Goal: Task Accomplishment & Management: Use online tool/utility

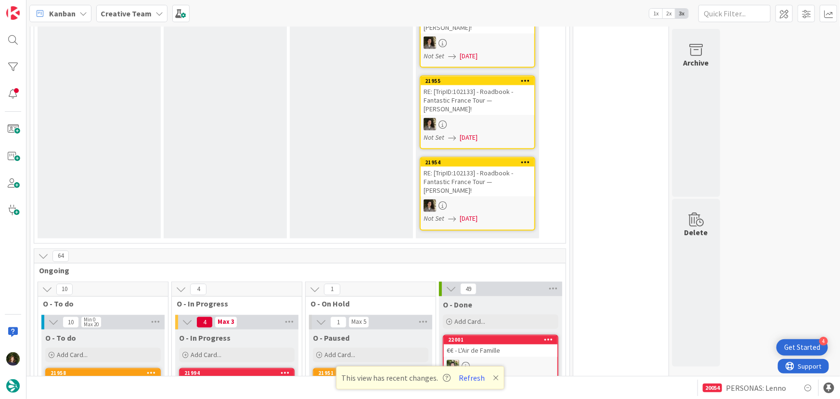
scroll to position [875, 0]
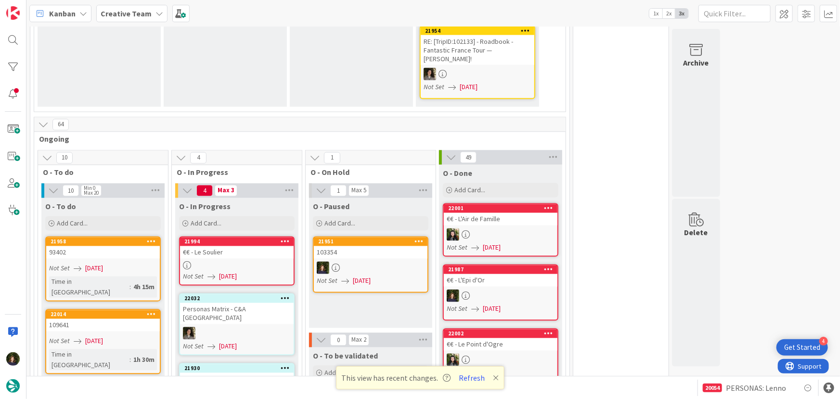
click at [227, 246] on div "€€ - Le Soulier" at bounding box center [237, 252] width 114 height 13
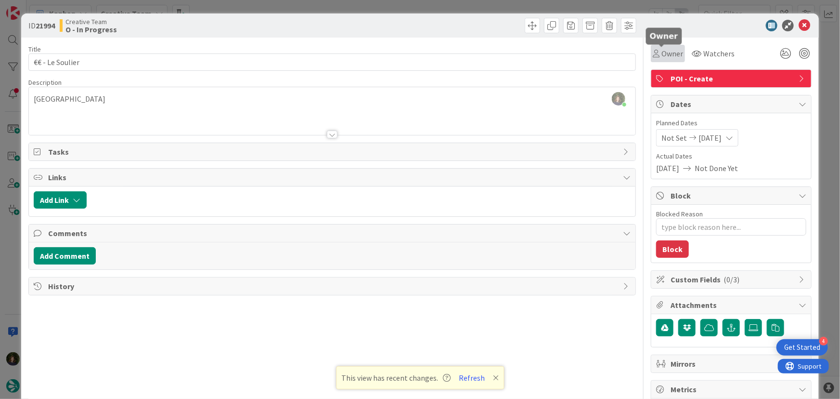
drag, startPoint x: 667, startPoint y: 48, endPoint x: 669, endPoint y: 54, distance: 6.1
click at [667, 48] on span "Owner" at bounding box center [672, 54] width 22 height 12
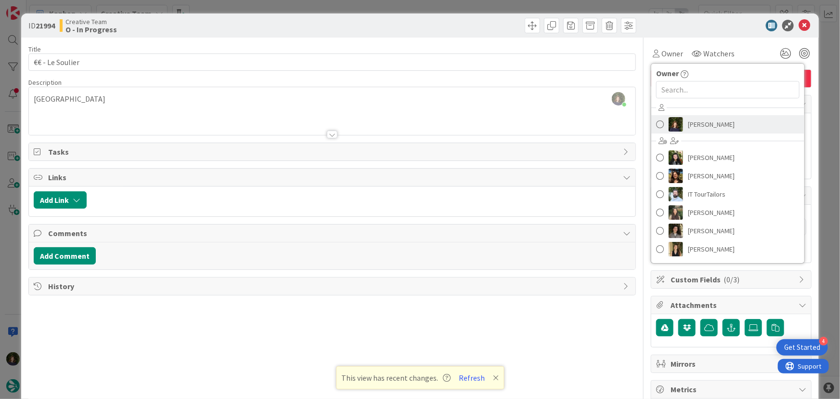
click at [707, 120] on span "[PERSON_NAME]" at bounding box center [711, 124] width 47 height 14
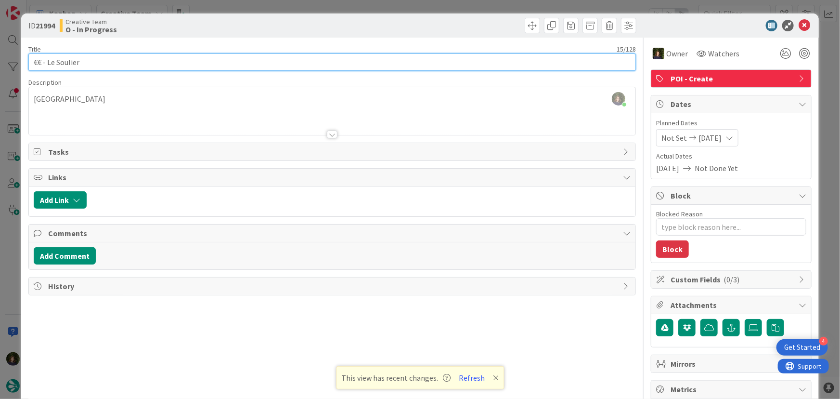
drag, startPoint x: 85, startPoint y: 57, endPoint x: 39, endPoint y: 62, distance: 46.9
click at [33, 62] on input "€€ - Le Soulier" at bounding box center [332, 61] width 608 height 17
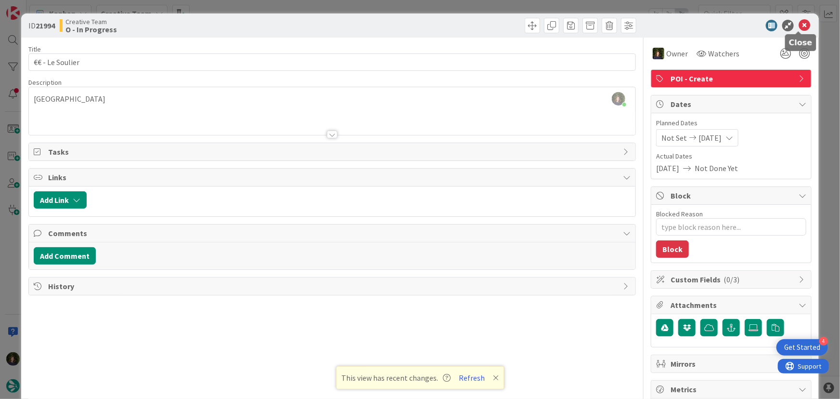
click at [804, 22] on icon at bounding box center [805, 26] width 12 height 12
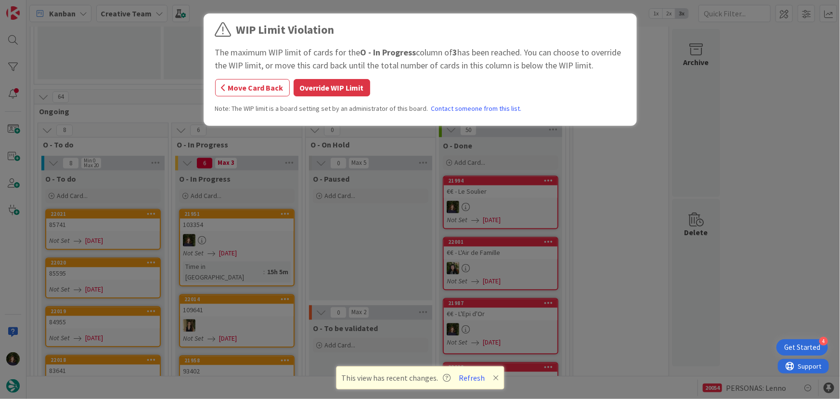
scroll to position [913, 0]
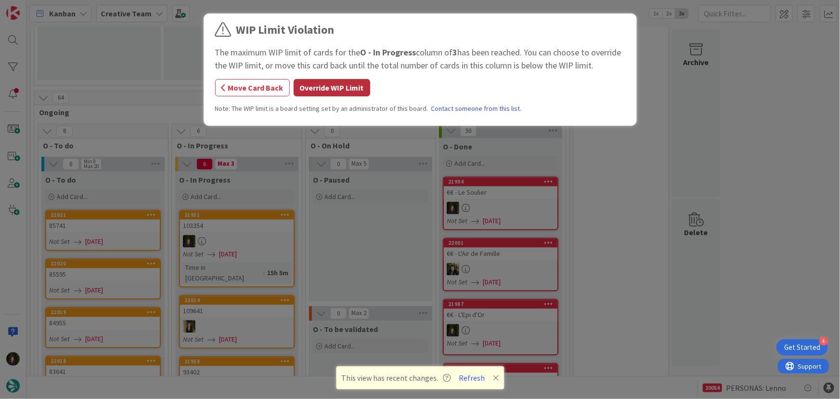
click at [313, 87] on button "Override WIP Limit" at bounding box center [332, 87] width 77 height 17
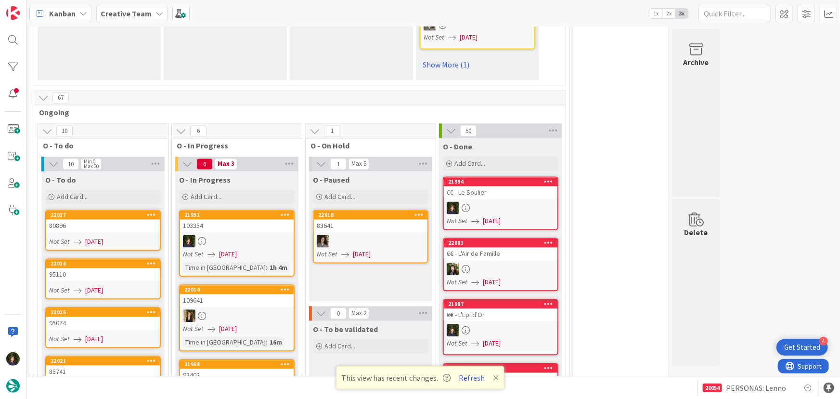
click at [239, 235] on div at bounding box center [237, 241] width 114 height 13
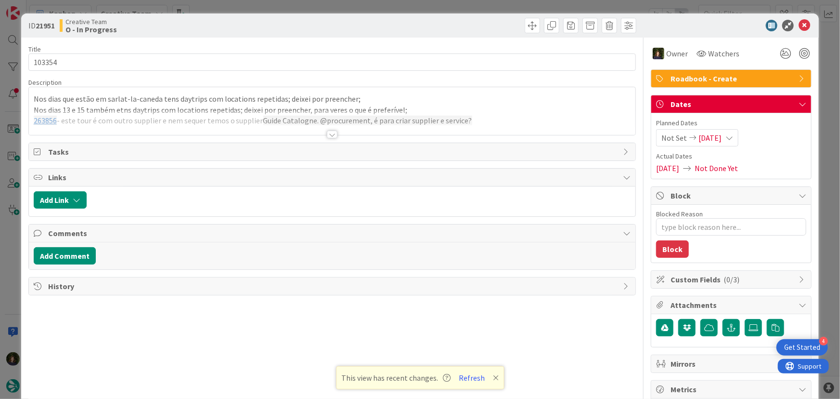
click at [500, 107] on div "Nos dias que estão em sarlat-la-caneda tens daytrips com locations repetidas; d…" at bounding box center [332, 111] width 607 height 48
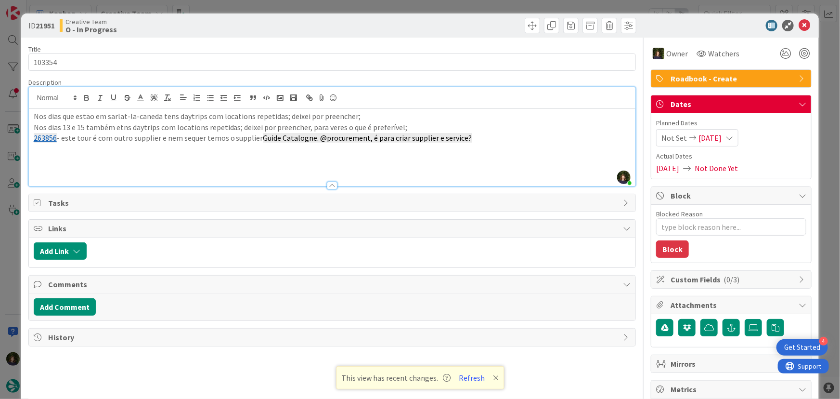
click at [120, 126] on p "Nos dias 13 e 15 também etns daytrips com locations repetidas; deixei por preen…" at bounding box center [332, 127] width 597 height 11
type textarea "x"
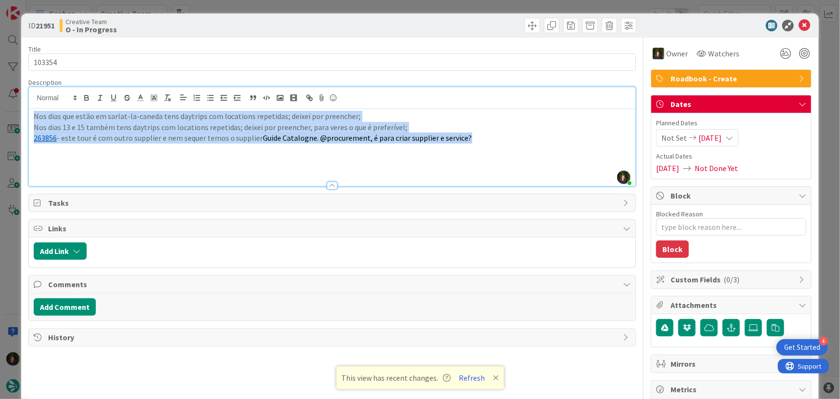
drag, startPoint x: 476, startPoint y: 137, endPoint x: 34, endPoint y: 120, distance: 442.7
click at [24, 118] on div "ID 21951 Creative Team O - In Progress Title 6 / 128 103354 Description [PERSON…" at bounding box center [420, 291] width 798 height 556
copy div "Nos dias que estão em sarlat-la-caneda tens daytrips com locations repetidas; d…"
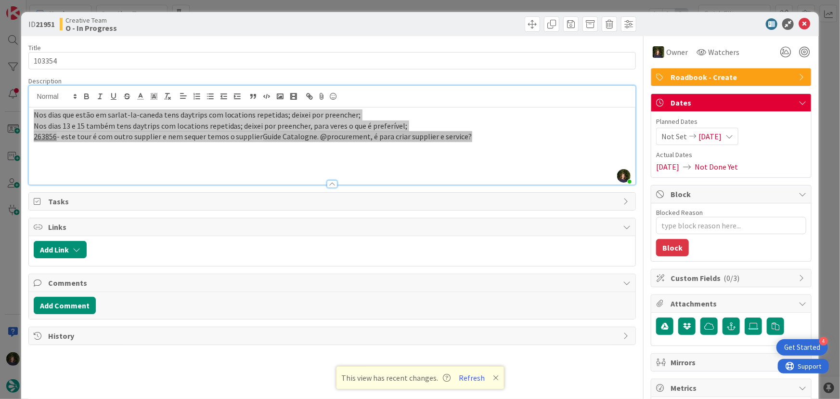
scroll to position [0, 0]
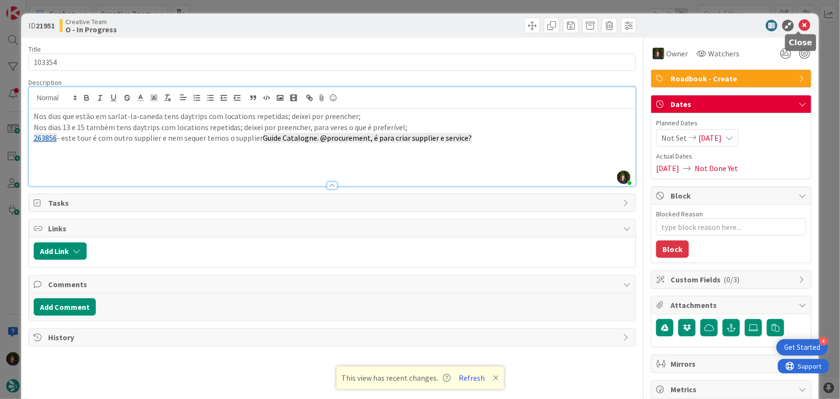
click at [799, 25] on icon at bounding box center [805, 26] width 12 height 12
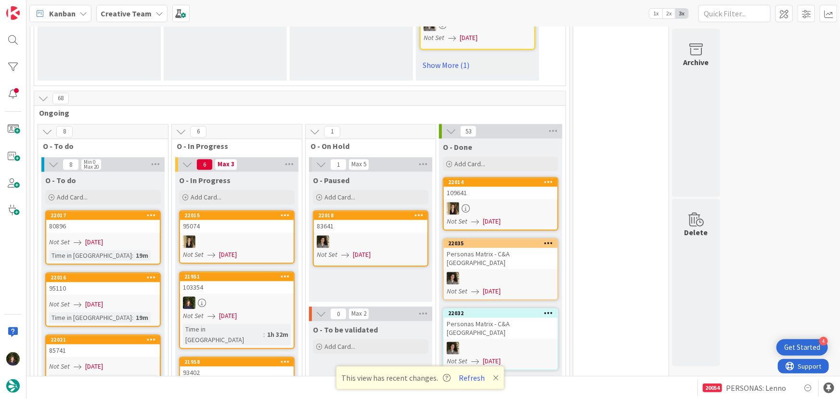
click at [285, 273] on icon at bounding box center [285, 276] width 9 height 7
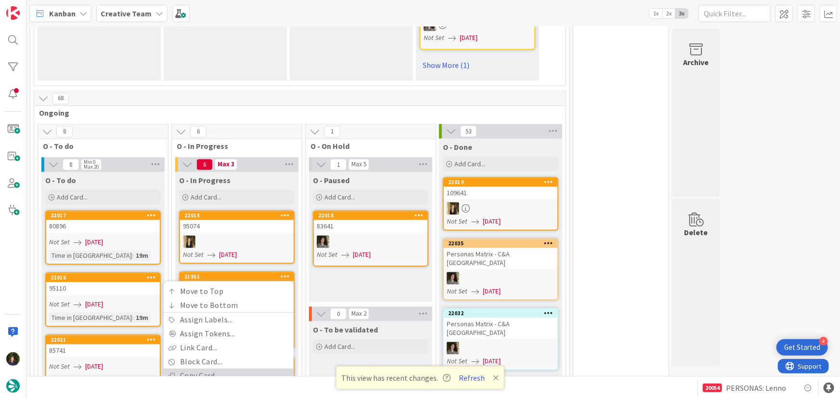
click at [240, 369] on link "Copy Card..." at bounding box center [229, 376] width 130 height 14
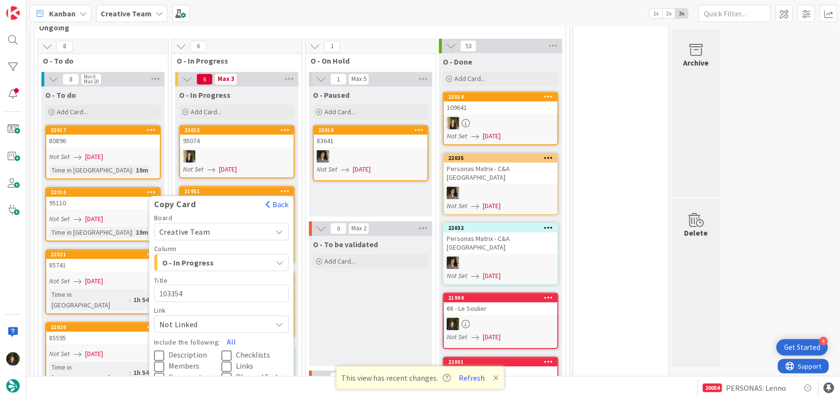
scroll to position [1012, 0]
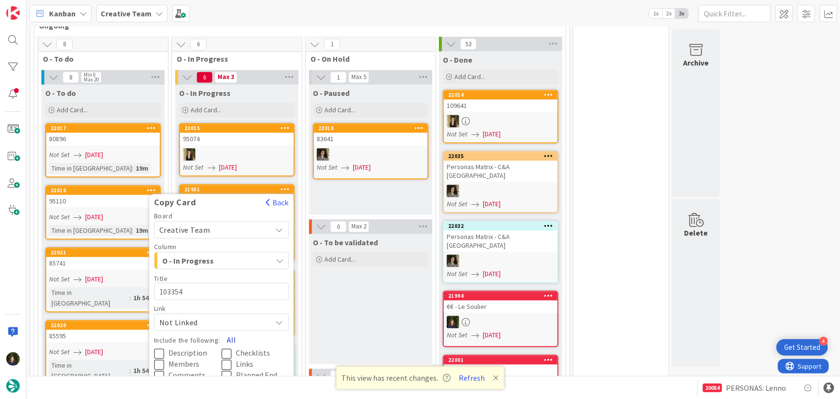
click at [230, 331] on button "All" at bounding box center [231, 339] width 22 height 17
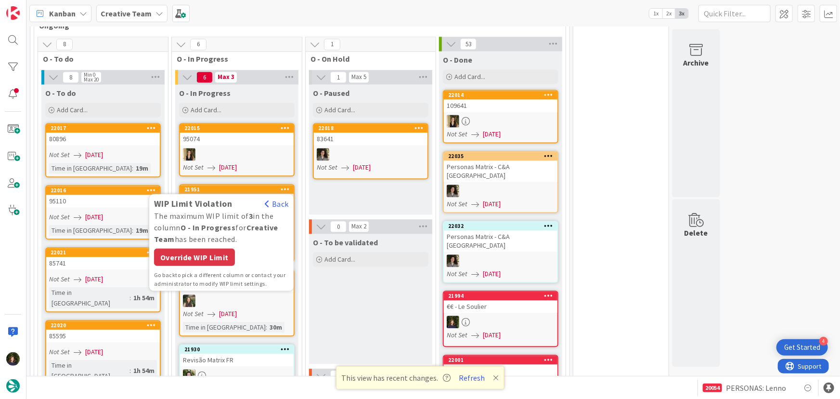
click at [206, 197] on div "WIP Limit Violation Back The maximum WIP limit of 3 in the column O - In Progre…" at bounding box center [221, 242] width 144 height 91
click at [201, 248] on div "Override WIP Limit" at bounding box center [194, 256] width 81 height 17
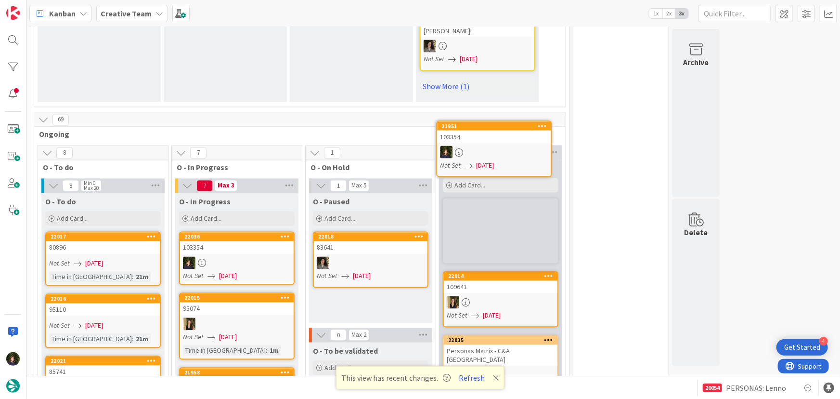
scroll to position [901, 0]
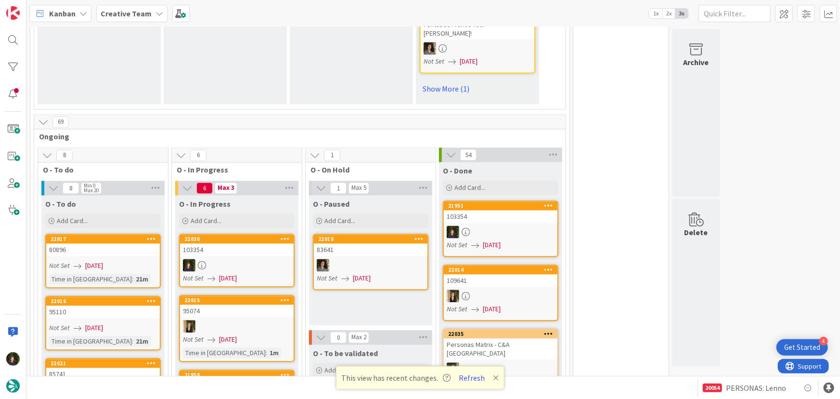
click at [287, 235] on icon at bounding box center [285, 238] width 9 height 7
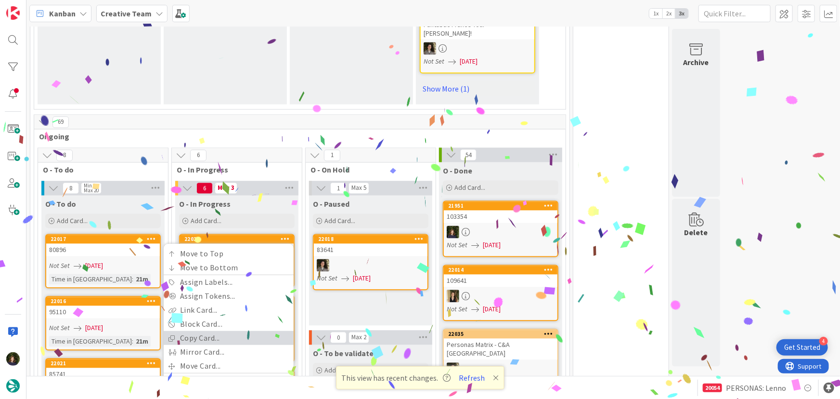
click at [228, 331] on link "Copy Card..." at bounding box center [229, 338] width 130 height 14
type textarea "x"
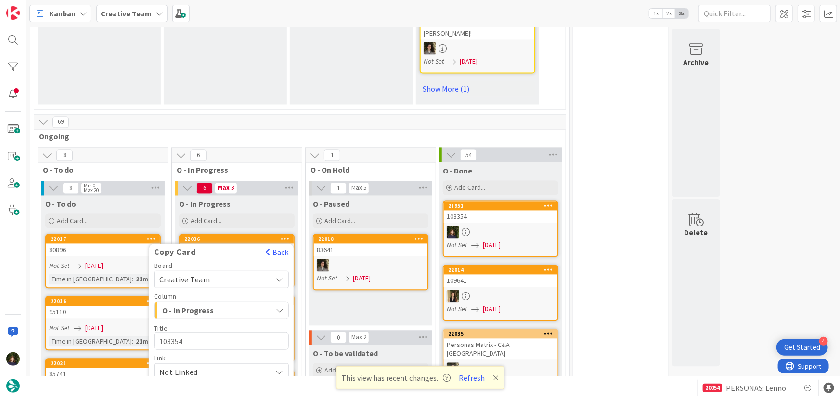
click at [231, 381] on button "All" at bounding box center [231, 389] width 22 height 17
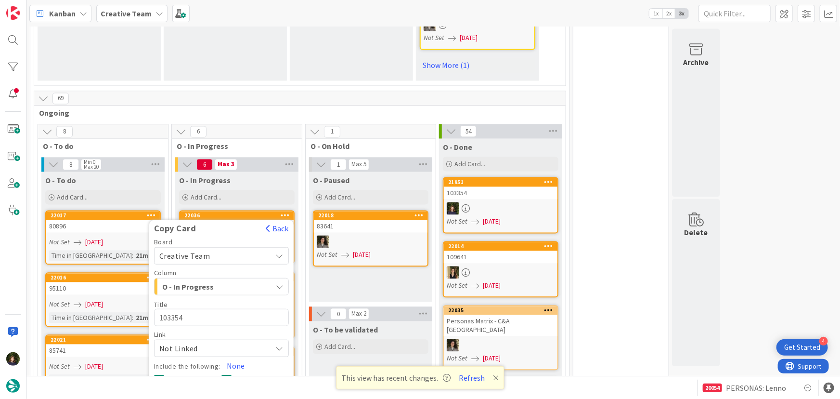
scroll to position [944, 0]
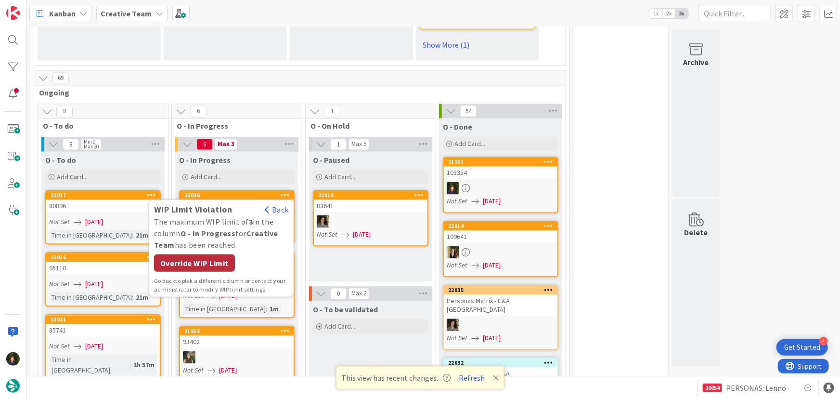
click at [207, 255] on div "Override WIP Limit" at bounding box center [194, 263] width 81 height 17
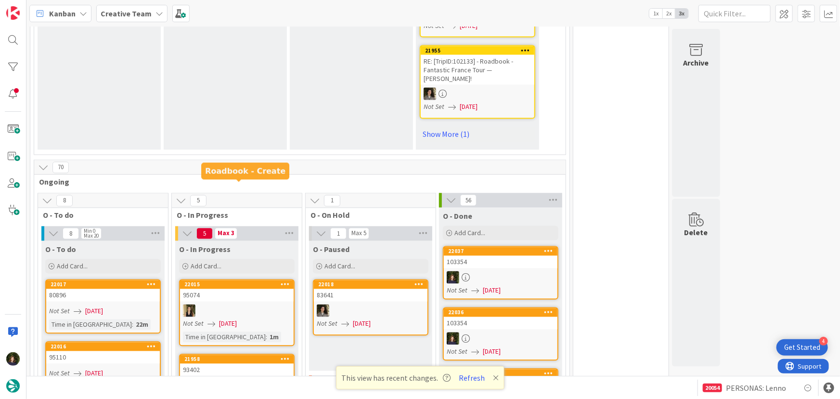
scroll to position [802, 0]
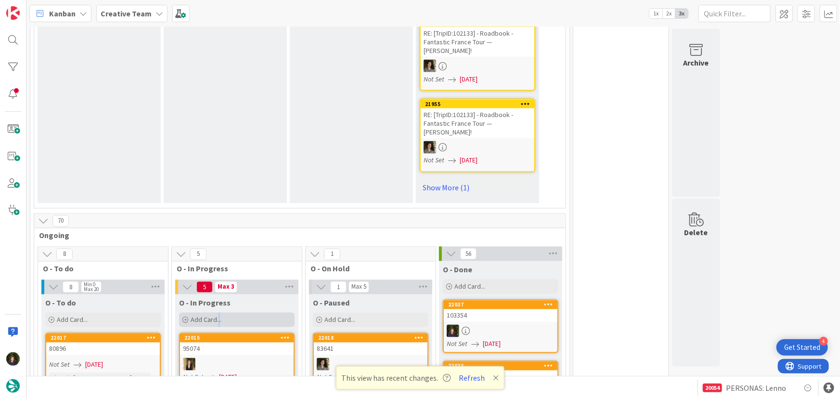
click at [219, 315] on span "Add Card..." at bounding box center [206, 319] width 31 height 9
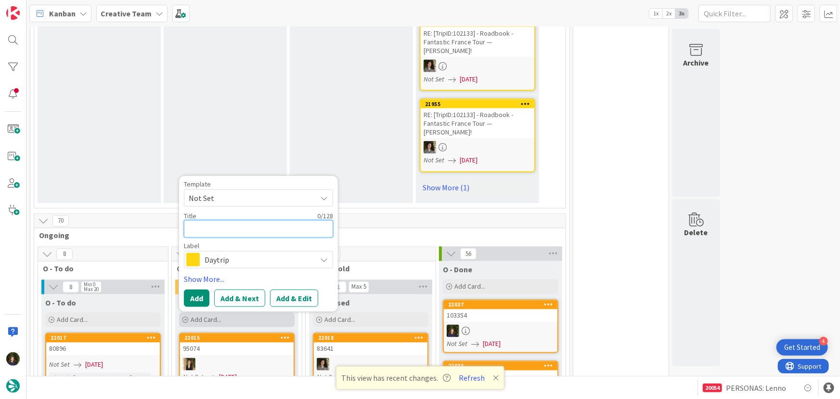
type textarea "r"
type textarea "x"
type textarea "re"
type textarea "x"
type textarea "rev"
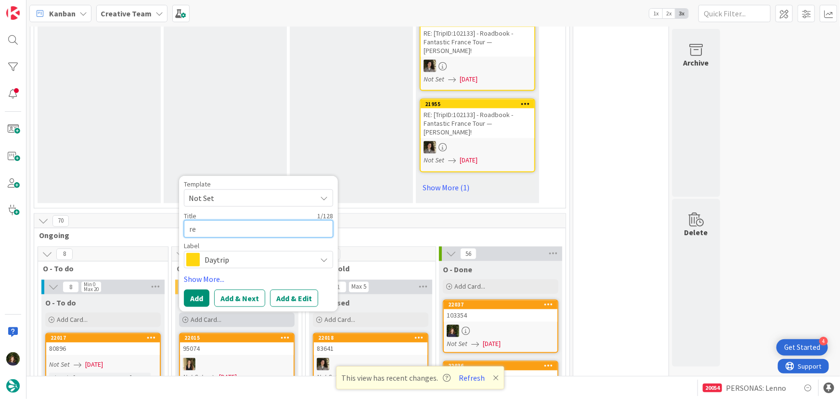
type textarea "x"
type textarea "revi"
type textarea "x"
type textarea "revis"
type textarea "x"
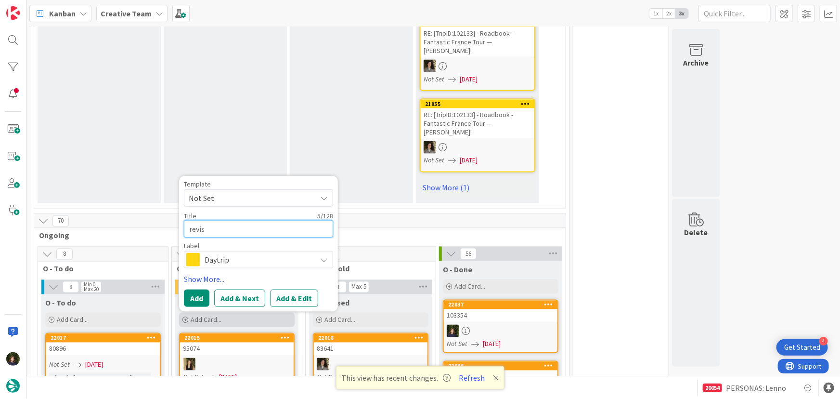
type textarea "revisã"
type textarea "x"
type textarea "revisão"
type textarea "x"
type textarea "revisão"
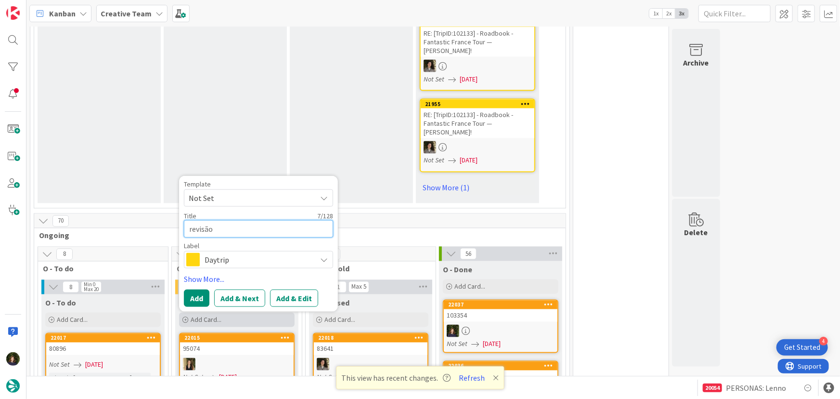
type textarea "x"
type textarea "revisão c"
type textarea "x"
type textarea "revisão ca"
type textarea "x"
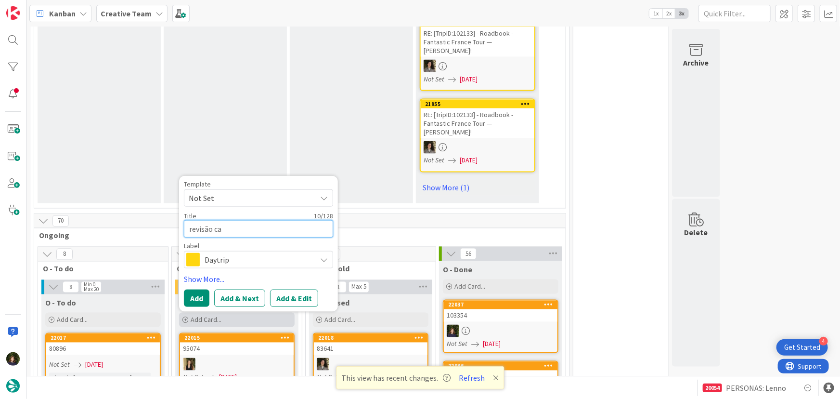
type textarea "revisão cal"
type textarea "x"
type textarea "revisão cale"
type textarea "x"
type textarea "revisão calen"
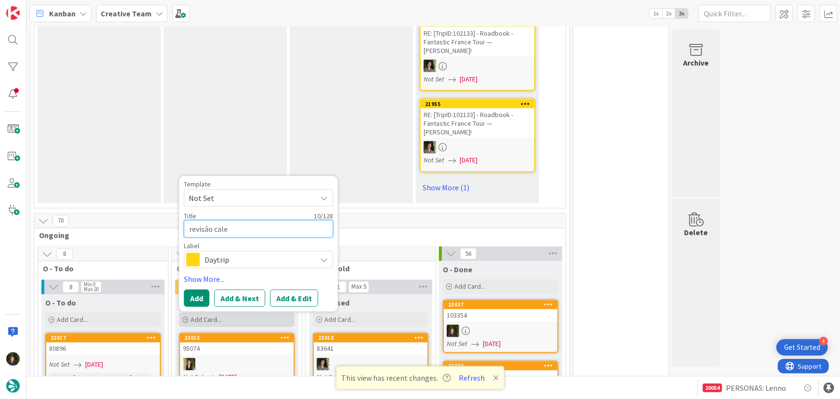
type textarea "x"
type textarea "revisão calend"
type textarea "x"
type textarea "revisão calendá"
type textarea "x"
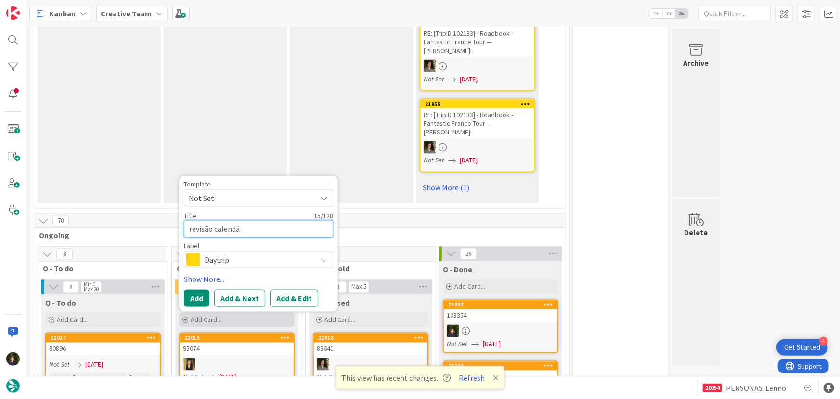
type textarea "revisão calendár"
type textarea "x"
type textarea "revisão calendári"
type textarea "x"
type textarea "revisão calendário"
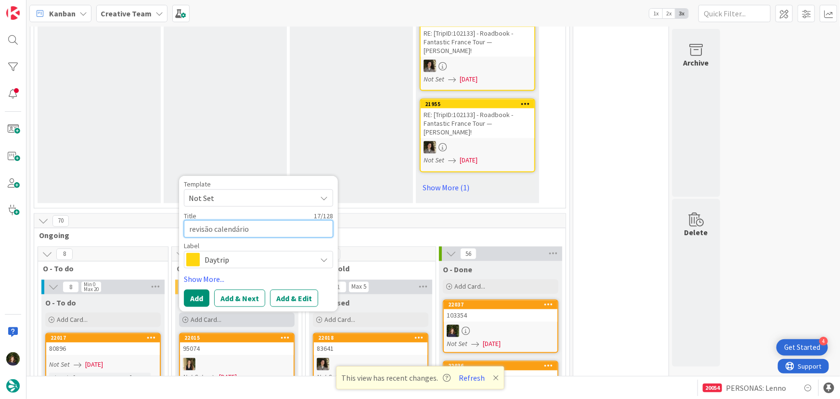
type textarea "x"
type textarea "revisão calendário"
type textarea "x"
type textarea "revisão calendário N"
type textarea "x"
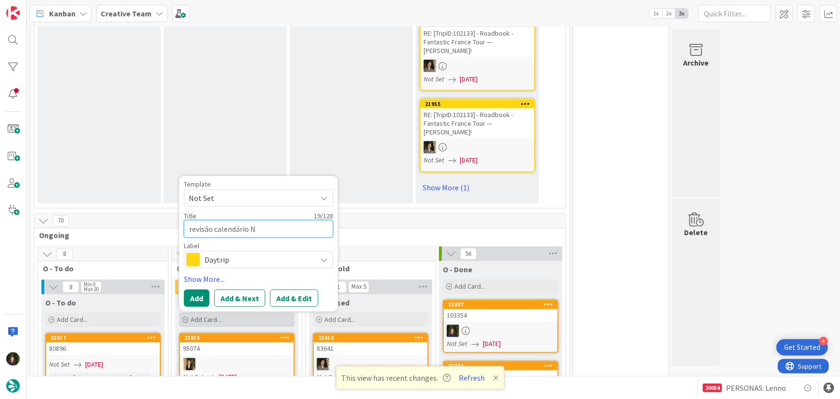
type textarea "revisão calendário NL"
type textarea "x"
type textarea "revisão calendário NL"
click at [235, 253] on span "Daytrip" at bounding box center [258, 259] width 107 height 13
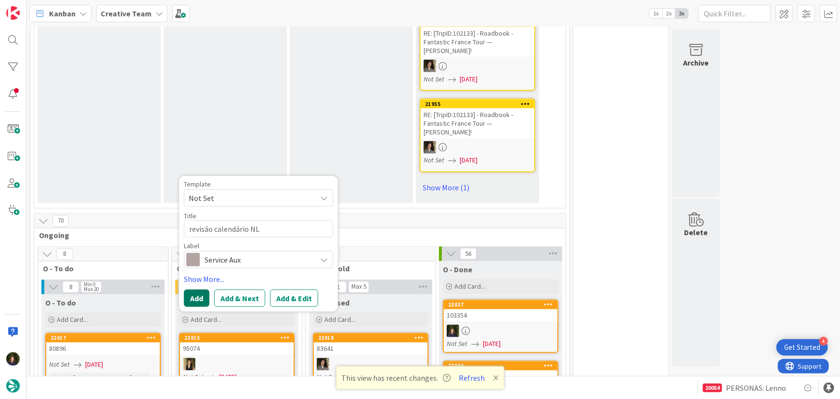
click at [197, 289] on button "Add" at bounding box center [197, 297] width 26 height 17
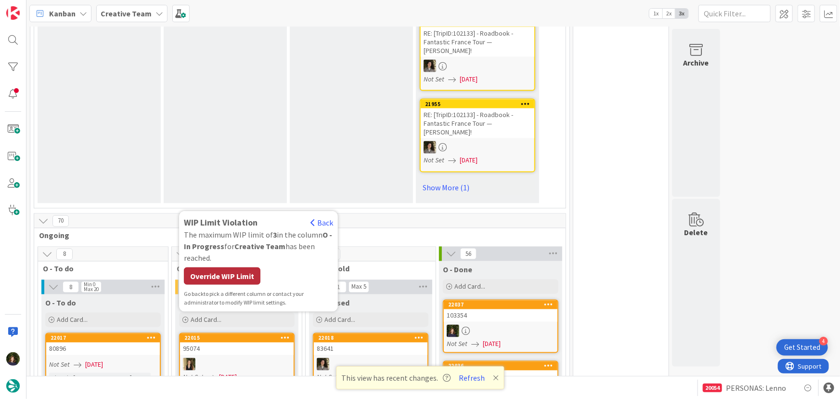
click at [207, 267] on div "Override WIP Limit" at bounding box center [222, 275] width 77 height 17
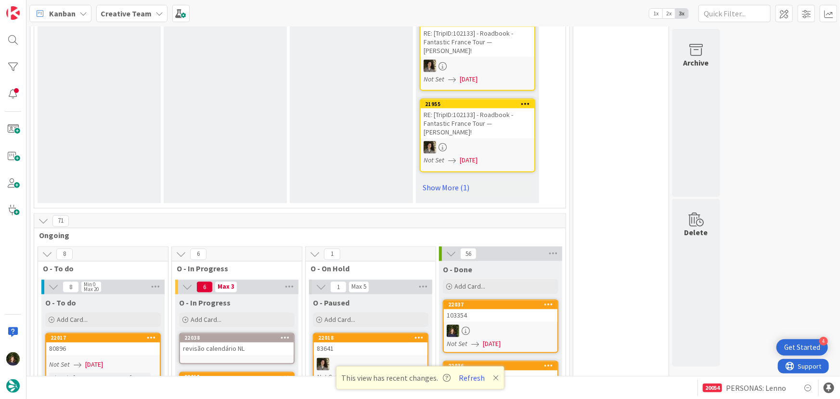
click at [216, 333] on link "22038 revisão calendário NL" at bounding box center [237, 348] width 116 height 31
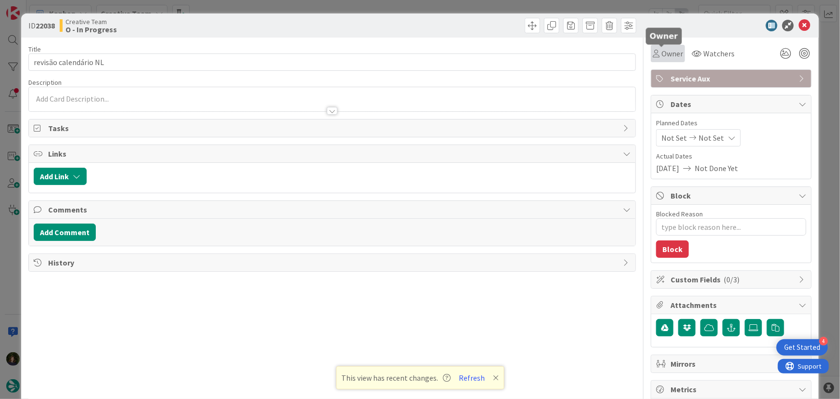
click at [671, 48] on span "Owner" at bounding box center [672, 54] width 22 height 12
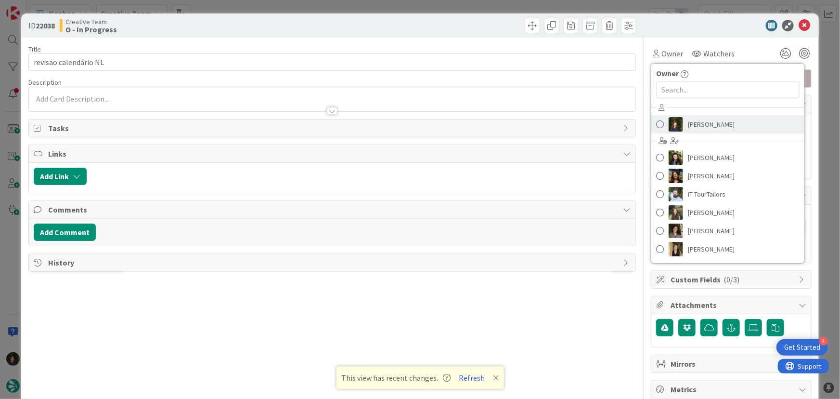
click at [697, 119] on span "[PERSON_NAME]" at bounding box center [711, 124] width 47 height 14
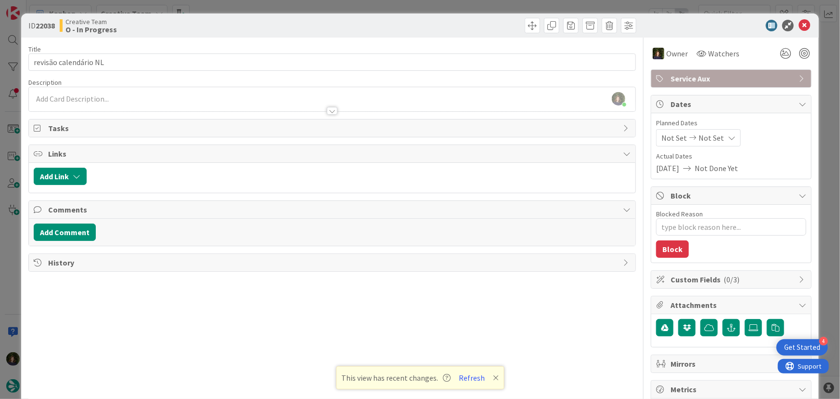
type textarea "x"
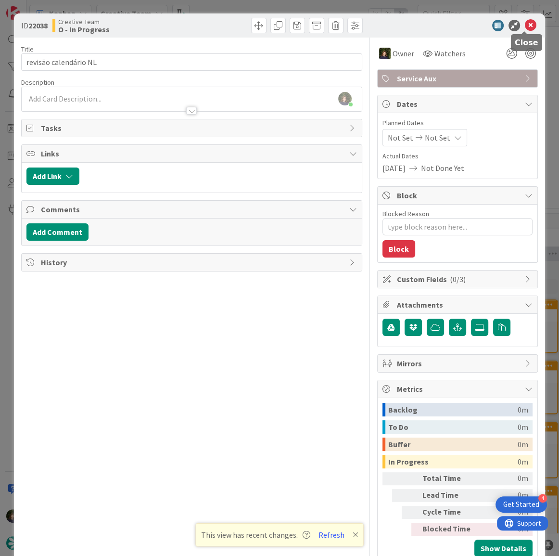
click at [526, 28] on icon at bounding box center [531, 26] width 12 height 12
